Goal: Obtain resource: Obtain resource

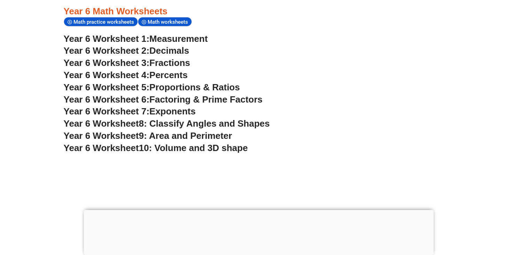
scroll to position [1596, 0]
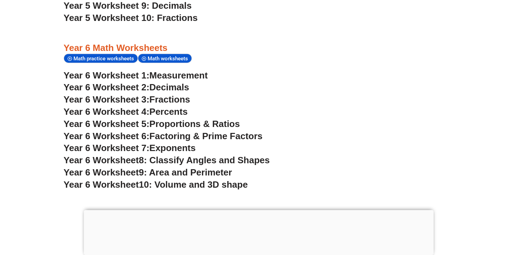
click at [292, 71] on h3 "Year 6 Worksheet 1: Measurement" at bounding box center [259, 76] width 390 height 12
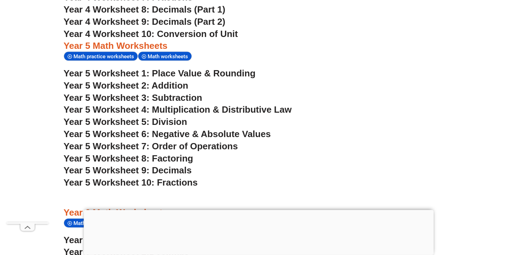
scroll to position [1430, 0]
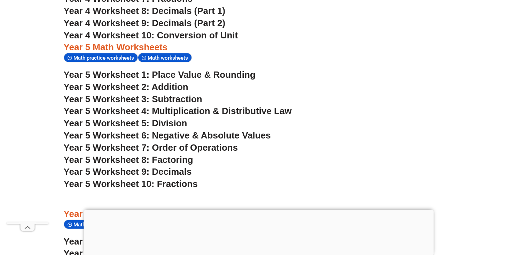
click at [228, 74] on span "Year 5 Worksheet 1: Place Value & Rounding" at bounding box center [160, 74] width 192 height 10
click at [298, 55] on div "Year 5 Math Worksheets Math practice worksheets Math worksheets" at bounding box center [259, 52] width 390 height 22
click at [179, 110] on span "Year 5 Worksheet 4: Multiplication & Distributive Law" at bounding box center [178, 111] width 228 height 10
click at [164, 122] on span "Year 5 Worksheet 5: Division" at bounding box center [126, 123] width 124 height 10
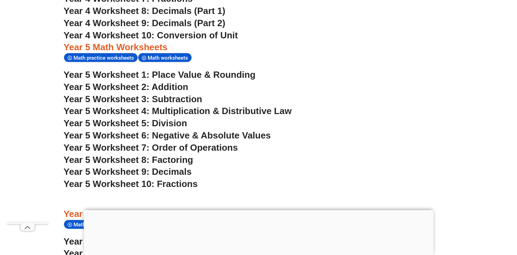
click at [287, 51] on h3 "Year 5 Math Worksheets" at bounding box center [259, 47] width 390 height 12
click at [175, 62] on div "Year 4 Math Worksheets Math practice worksheets Math worksheets Year 4 Workshee…" at bounding box center [258, 125] width 397 height 470
click at [415, 95] on h3 "Year 5 Worksheet 3: Subtraction" at bounding box center [259, 99] width 390 height 12
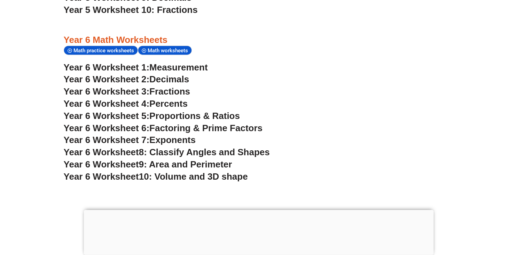
scroll to position [1585, 0]
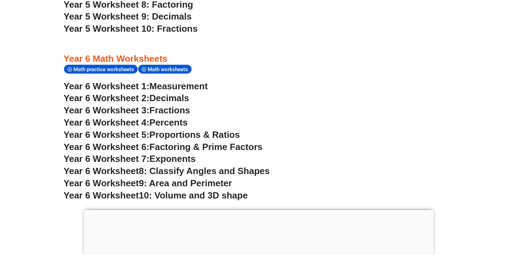
click at [199, 85] on span "Measurement" at bounding box center [178, 86] width 59 height 10
click at [255, 98] on h3 "Year 6 Worksheet 2: Decimals" at bounding box center [259, 98] width 390 height 12
